Goal: Task Accomplishment & Management: Complete application form

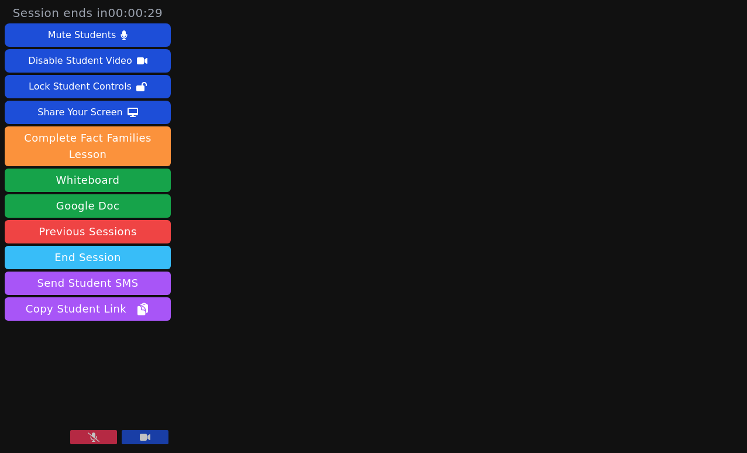
click at [136, 261] on button "End Session" at bounding box center [88, 257] width 166 height 23
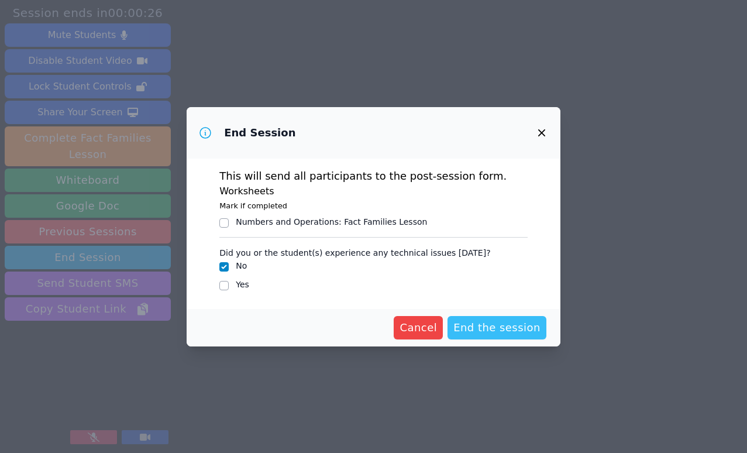
click at [497, 330] on span "End the session" at bounding box center [497, 328] width 87 height 16
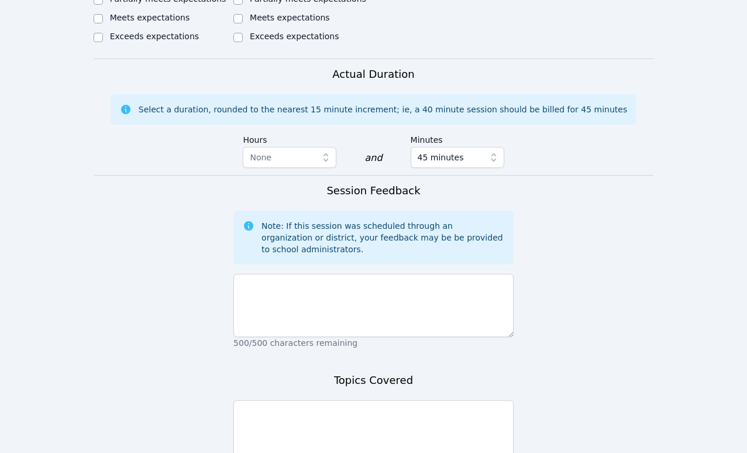
scroll to position [692, 0]
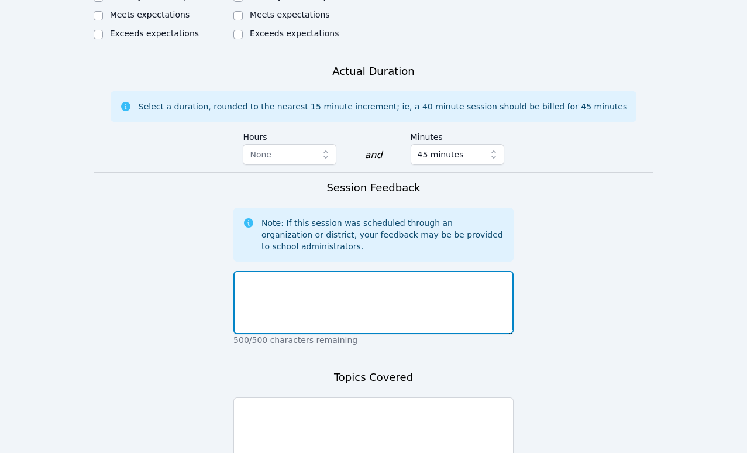
click at [445, 281] on textarea at bounding box center [373, 302] width 280 height 63
click at [346, 271] on textarea "Students were absent. I texted both mothers" at bounding box center [373, 302] width 280 height 63
click at [451, 271] on textarea "Students were absent. I messaged both mothers" at bounding box center [373, 302] width 280 height 63
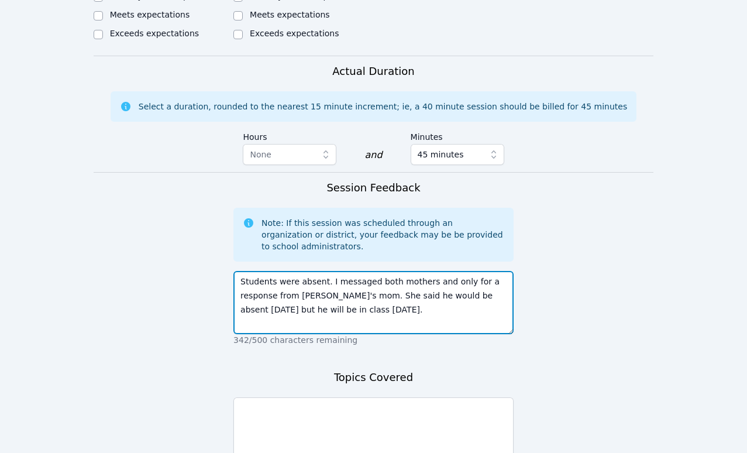
type textarea "Students were absent. I messaged both mothers and only for a response from Aari…"
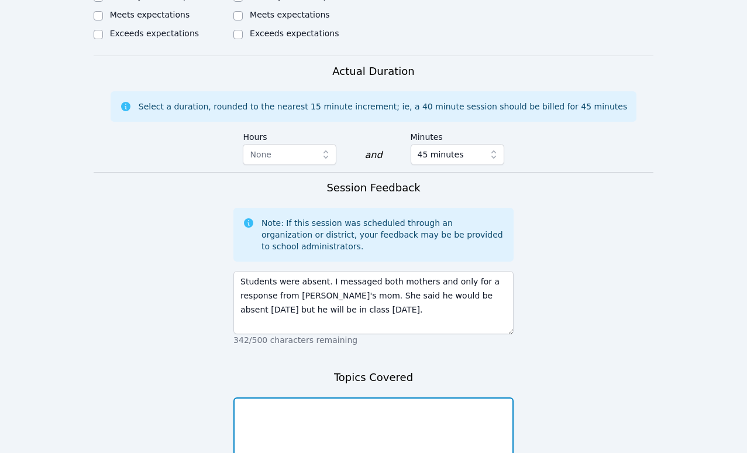
click at [432, 400] on textarea at bounding box center [373, 428] width 280 height 63
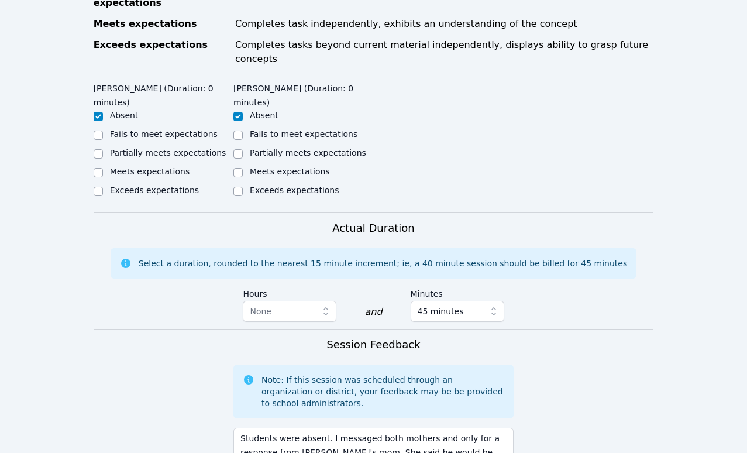
scroll to position [779, 0]
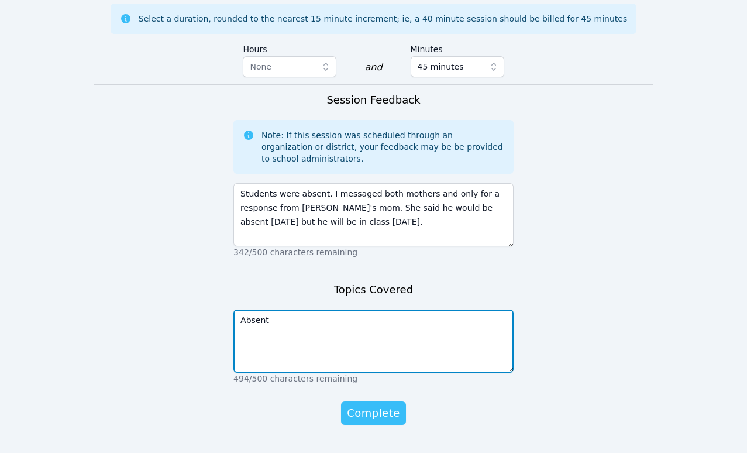
type textarea "Absent"
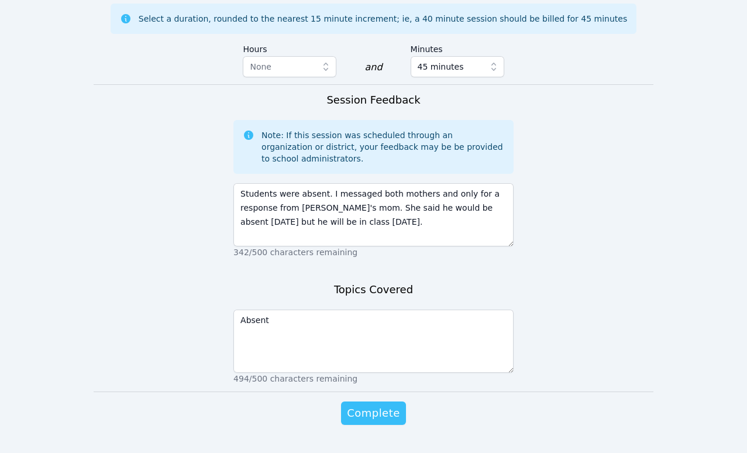
click at [390, 405] on span "Complete" at bounding box center [373, 413] width 53 height 16
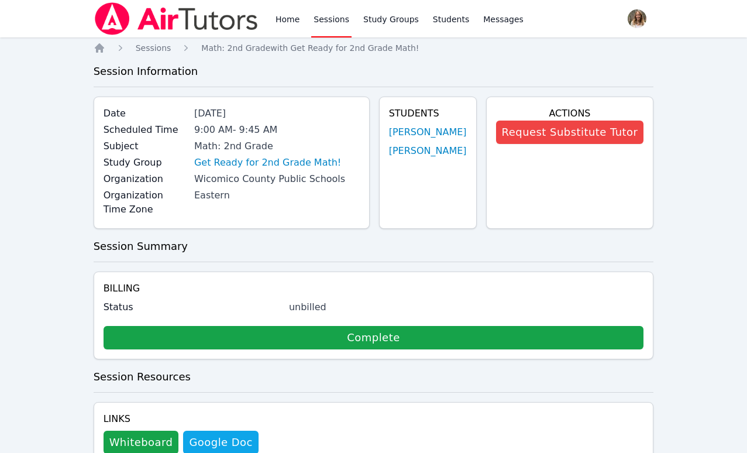
scroll to position [267, 0]
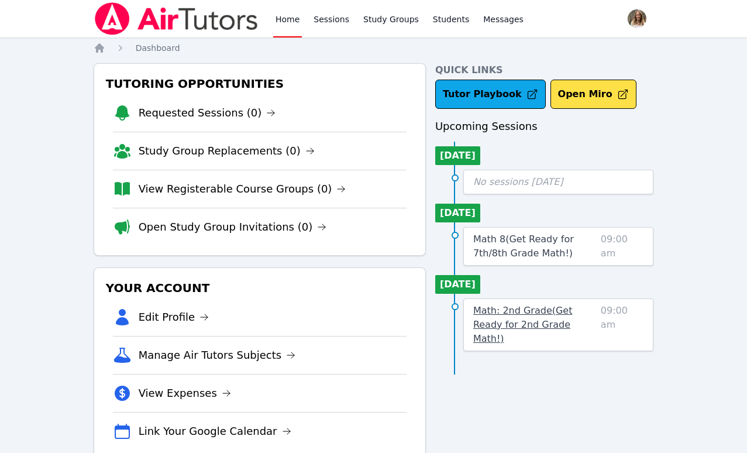
click at [506, 315] on span "Math: 2nd Grade ( Get Ready for 2nd Grade Math! )" at bounding box center [522, 324] width 99 height 39
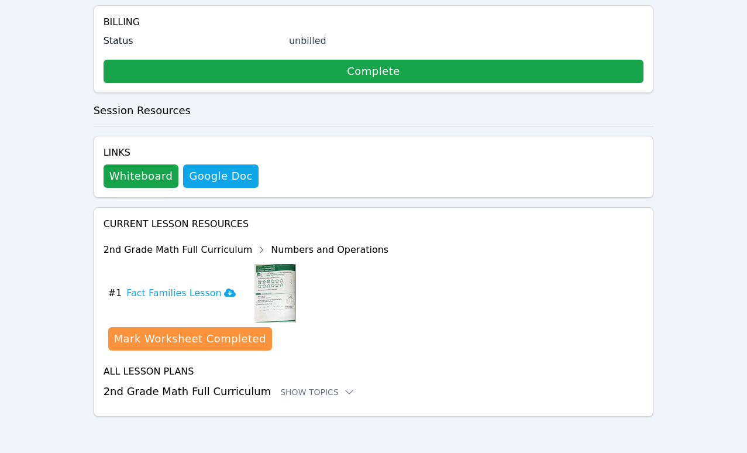
scroll to position [267, 0]
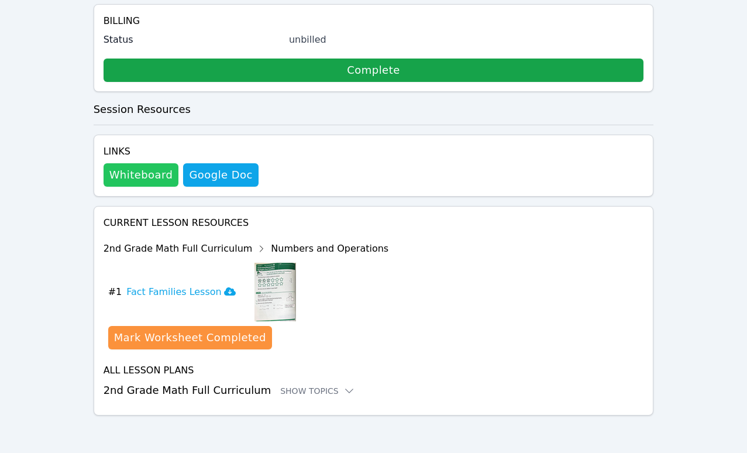
click at [131, 169] on button "Whiteboard" at bounding box center [141, 174] width 75 height 23
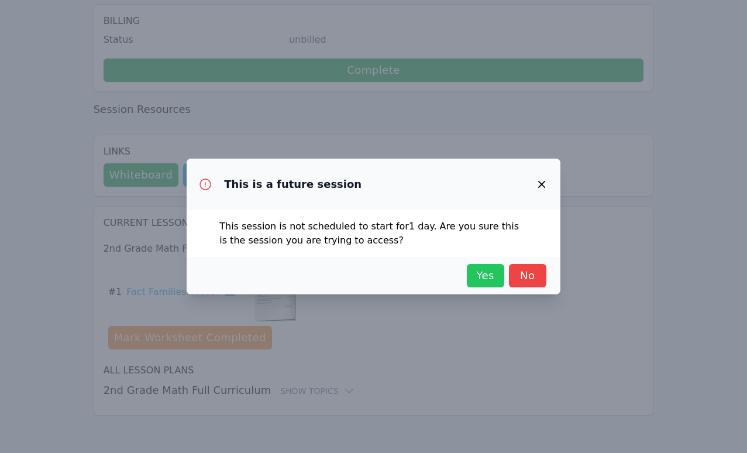
click at [486, 278] on span "Yes" at bounding box center [486, 275] width 26 height 16
